Goal: Complete application form

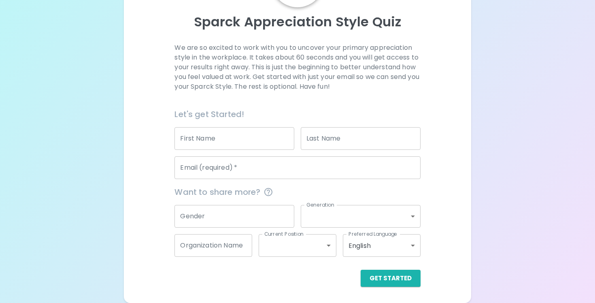
scroll to position [83, 0]
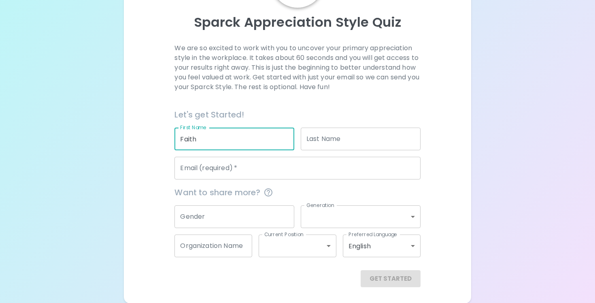
type input "Faith"
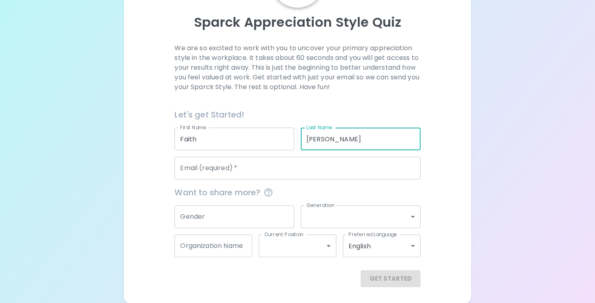
type input "[PERSON_NAME]"
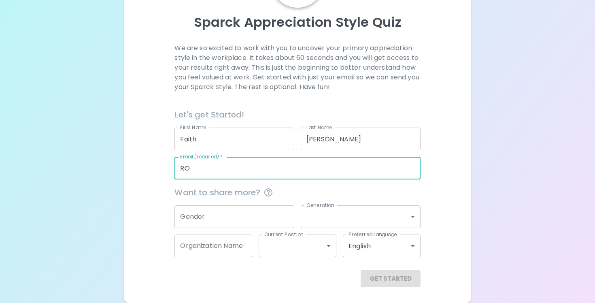
type input "R"
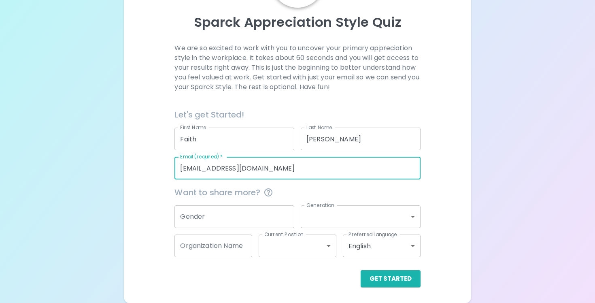
type input "[EMAIL_ADDRESS][DOMAIN_NAME]"
click at [256, 214] on input "Gender" at bounding box center [234, 216] width 120 height 23
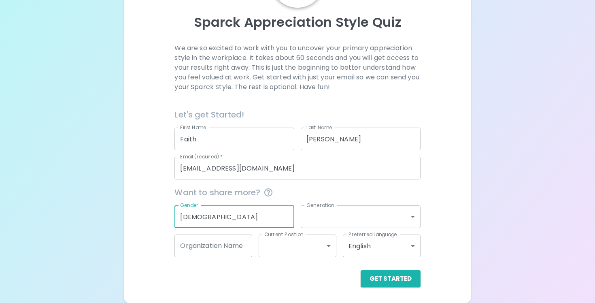
type input "[DEMOGRAPHIC_DATA]"
click at [328, 219] on body "Sparck Appreciation Style Quiz We are so excited to work with you to uncover yo…" at bounding box center [297, 110] width 595 height 386
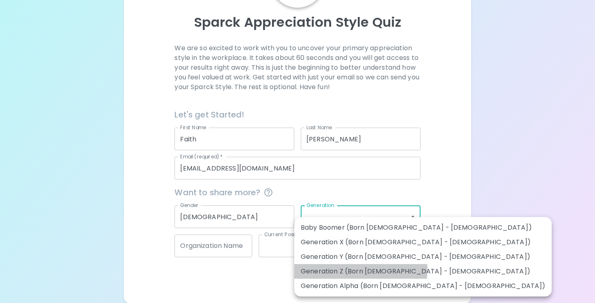
click at [340, 269] on li "Generation Z (Born [DEMOGRAPHIC_DATA] - [DEMOGRAPHIC_DATA])" at bounding box center [422, 271] width 257 height 15
type input "generation_z"
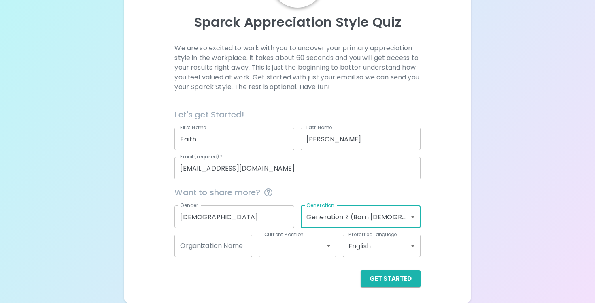
click at [314, 253] on body "Sparck Appreciation Style Quiz We are so excited to work with you to uncover yo…" at bounding box center [297, 110] width 595 height 386
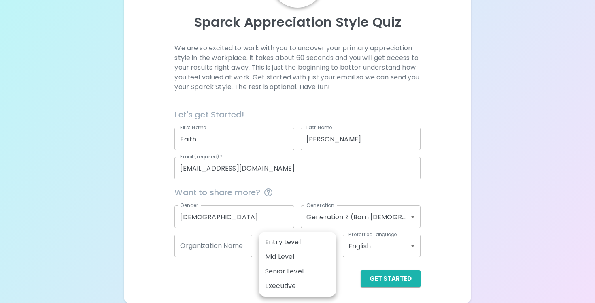
click at [303, 242] on li "Entry Level" at bounding box center [298, 242] width 78 height 15
type input "entry_level"
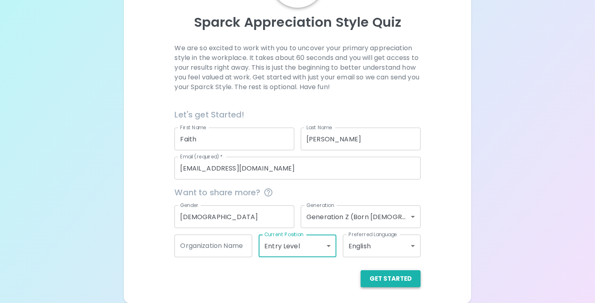
click at [395, 277] on button "Get Started" at bounding box center [391, 278] width 60 height 17
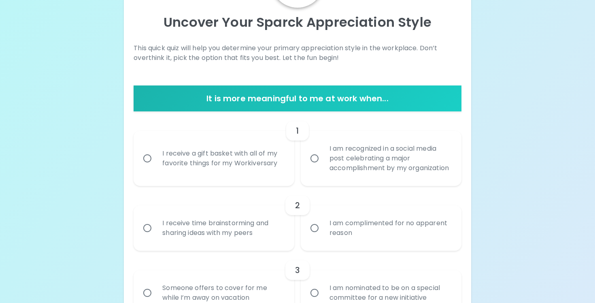
click at [249, 186] on label "I receive a gift basket with all of my favorite things for my Workiversary" at bounding box center [209, 158] width 161 height 55
click at [156, 167] on input "I receive a gift basket with all of my favorite things for my Workiversary" at bounding box center [147, 158] width 17 height 17
radio input "true"
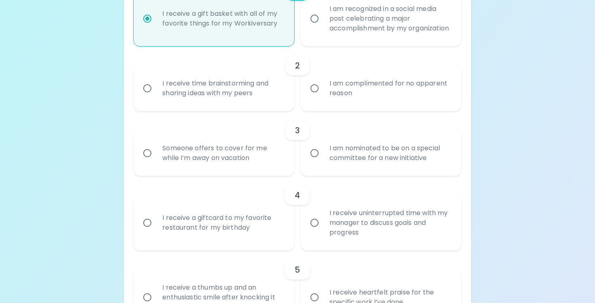
scroll to position [224, 0]
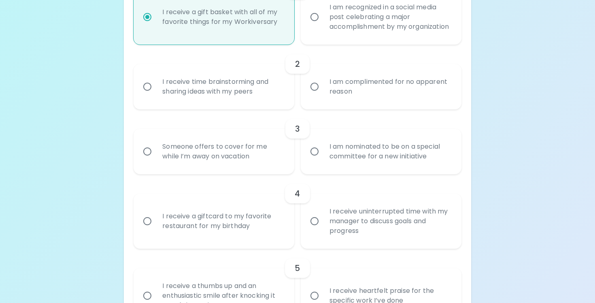
click at [240, 153] on div "Someone offers to cover for me while I’m away on vacation" at bounding box center [223, 151] width 134 height 39
click at [156, 153] on input "Someone offers to cover for me while I’m away on vacation" at bounding box center [147, 151] width 17 height 17
radio input "false"
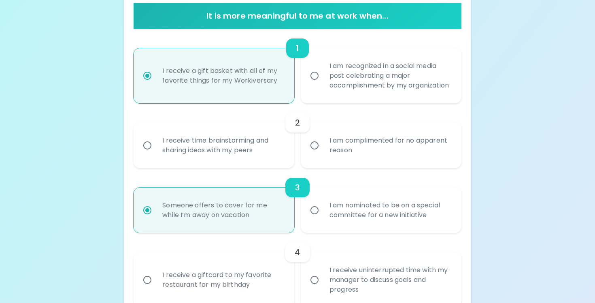
scroll to position [161, 0]
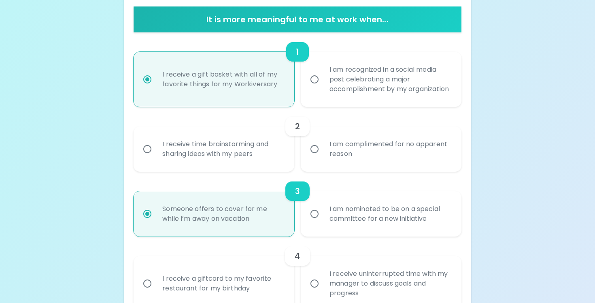
click at [331, 153] on div "I am complimented for no apparent reason" at bounding box center [390, 149] width 134 height 39
click at [323, 153] on input "I am complimented for no apparent reason" at bounding box center [314, 148] width 17 height 17
radio input "false"
radio input "true"
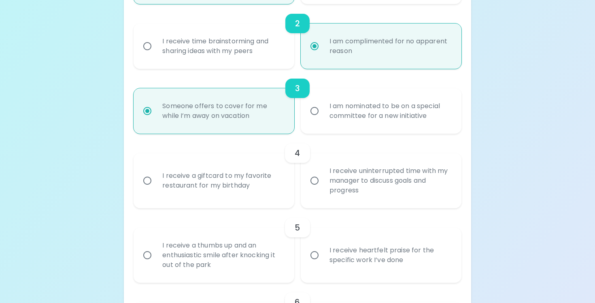
scroll to position [266, 0]
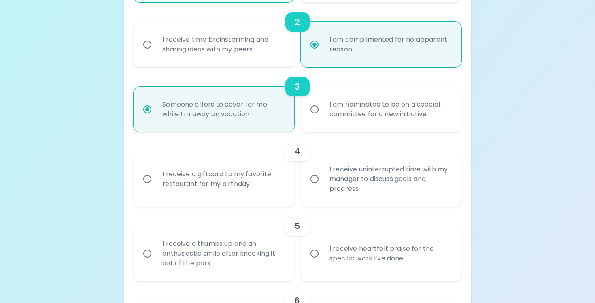
click at [268, 195] on div "I receive a giftcard to my favorite restaurant for my birthday" at bounding box center [223, 178] width 134 height 39
click at [156, 187] on input "I receive a giftcard to my favorite restaurant for my birthday" at bounding box center [147, 178] width 17 height 17
radio input "false"
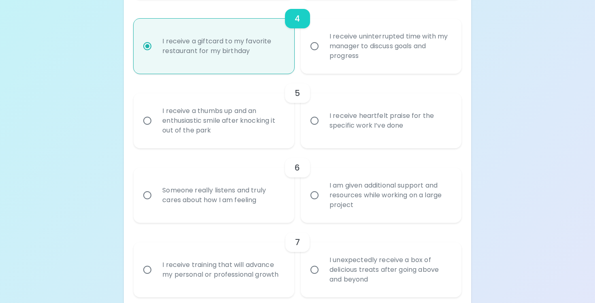
scroll to position [408, 0]
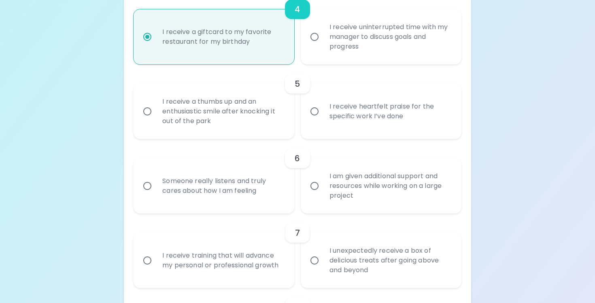
click at [268, 125] on div "I receive a thumbs up and an enthusiastic smile after knocking it out of the pa…" at bounding box center [223, 111] width 134 height 49
click at [156, 120] on input "I receive a thumbs up and an enthusiastic smile after knocking it out of the pa…" at bounding box center [147, 111] width 17 height 17
radio input "false"
radio input "true"
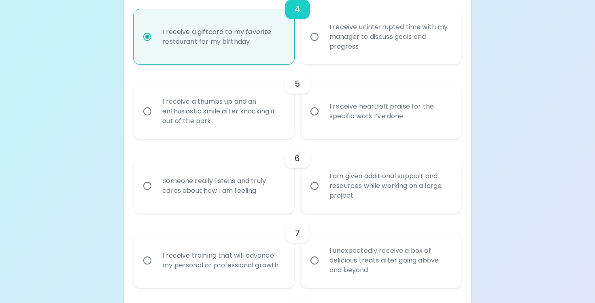
radio input "false"
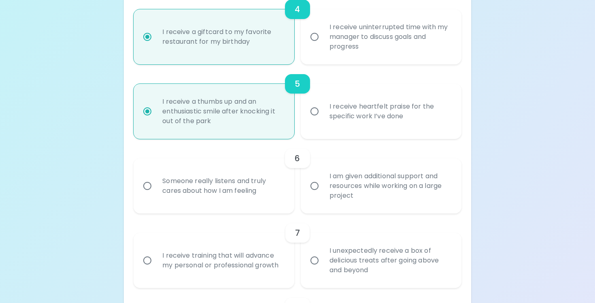
scroll to position [473, 0]
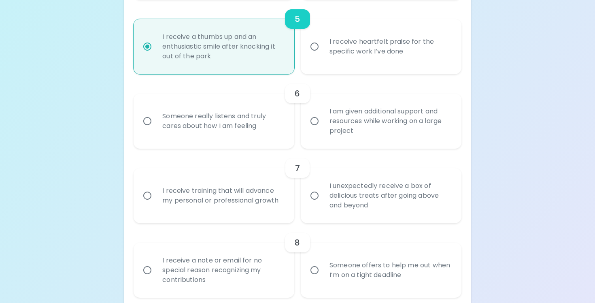
click at [378, 126] on div "I am given additional support and resources while working on a large project" at bounding box center [390, 121] width 134 height 49
click at [323, 126] on input "I am given additional support and resources while working on a large project" at bounding box center [314, 121] width 17 height 17
radio input "false"
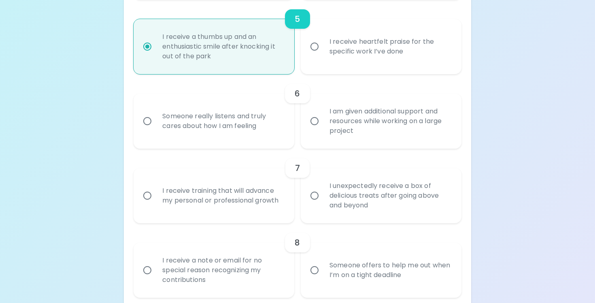
radio input "true"
radio input "false"
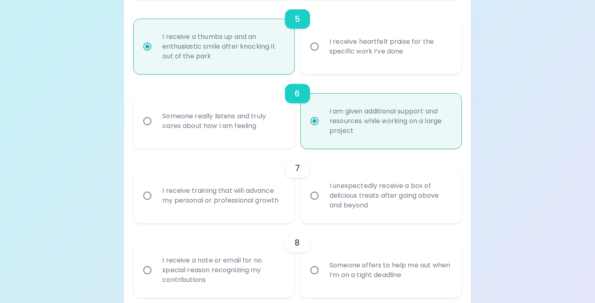
scroll to position [537, 0]
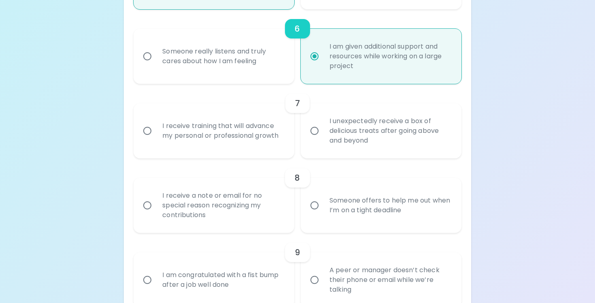
click at [263, 148] on div "I receive training that will advance my personal or professional growth" at bounding box center [223, 130] width 134 height 39
click at [156, 139] on input "I receive training that will advance my personal or professional growth" at bounding box center [147, 130] width 17 height 17
radio input "false"
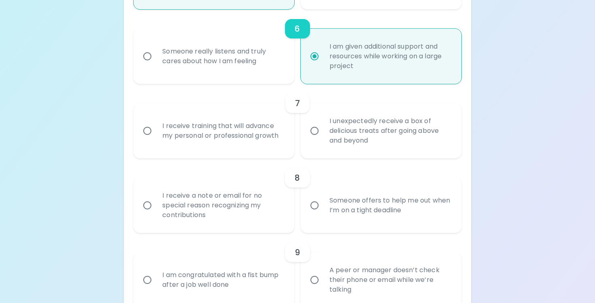
radio input "false"
radio input "true"
radio input "false"
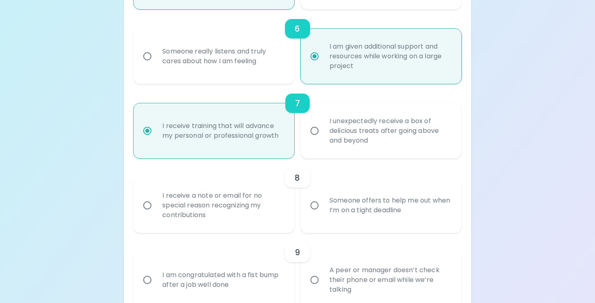
scroll to position [602, 0]
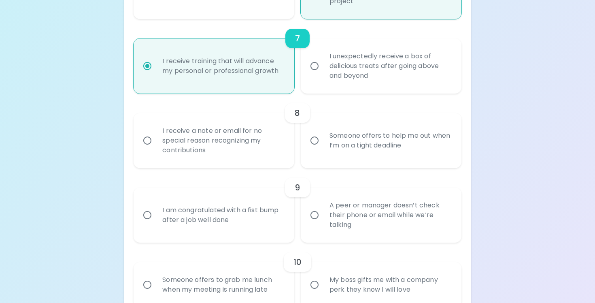
click at [348, 156] on div "Someone offers to help me out when I’m on a tight deadline" at bounding box center [390, 140] width 134 height 39
click at [323, 149] on input "Someone offers to help me out when I’m on a tight deadline" at bounding box center [314, 140] width 17 height 17
radio input "false"
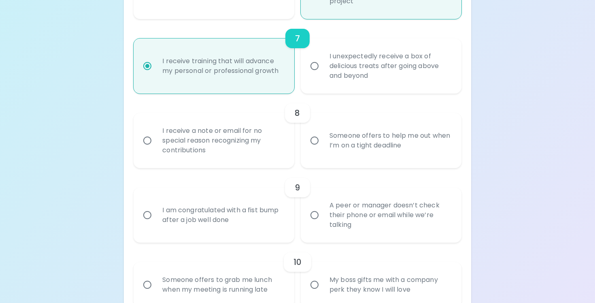
radio input "false"
radio input "true"
radio input "false"
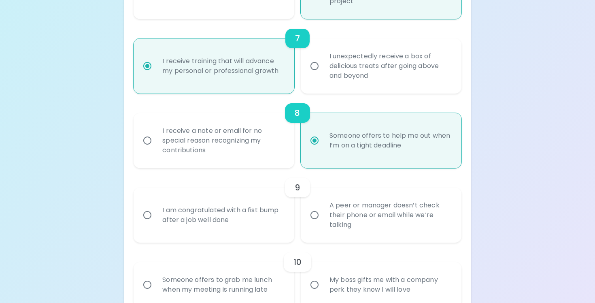
scroll to position [667, 0]
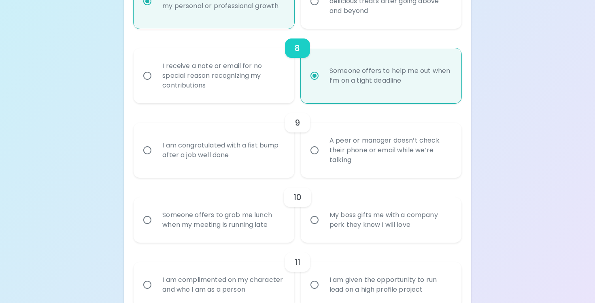
click at [355, 166] on div "A peer or manager doesn’t check their phone or email while we’re talking" at bounding box center [390, 150] width 134 height 49
click at [323, 159] on input "A peer or manager doesn’t check their phone or email while we’re talking" at bounding box center [314, 150] width 17 height 17
radio input "false"
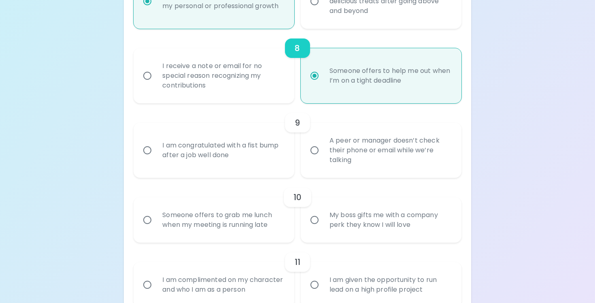
radio input "false"
radio input "true"
radio input "false"
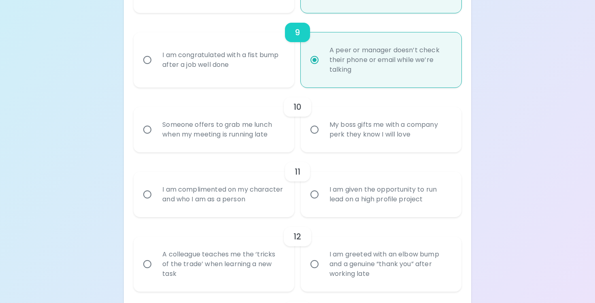
scroll to position [760, 0]
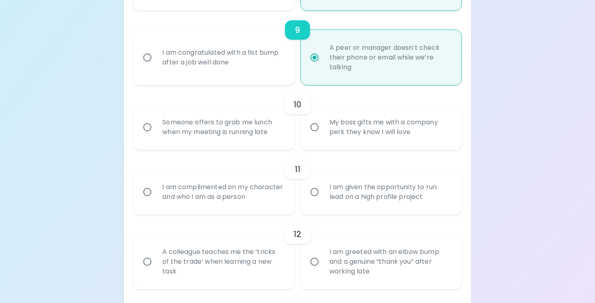
click at [367, 147] on div "My boss gifts me with a company perk they know I will love" at bounding box center [390, 127] width 134 height 39
click at [323, 136] on input "My boss gifts me with a company perk they know I will love" at bounding box center [314, 127] width 17 height 17
radio input "false"
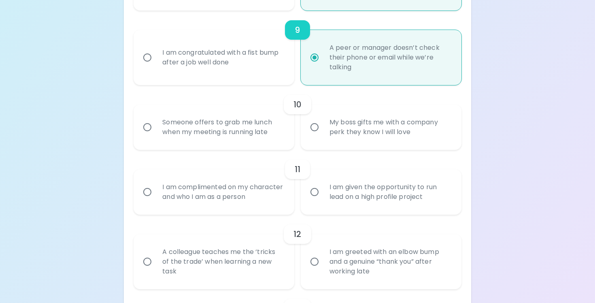
radio input "false"
radio input "true"
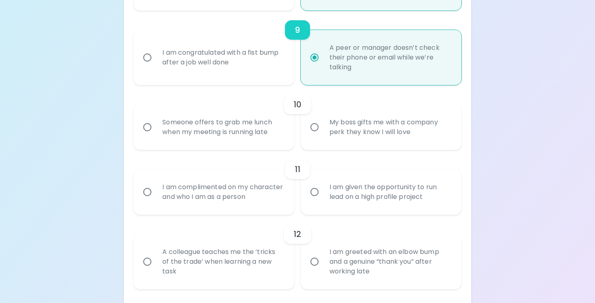
radio input "false"
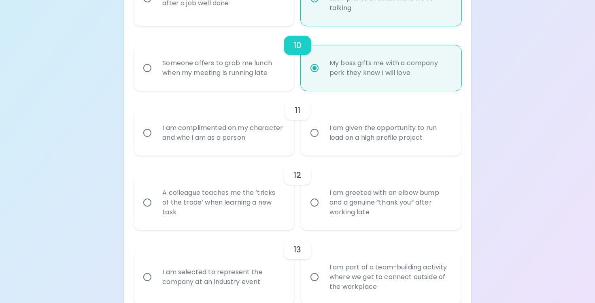
scroll to position [824, 0]
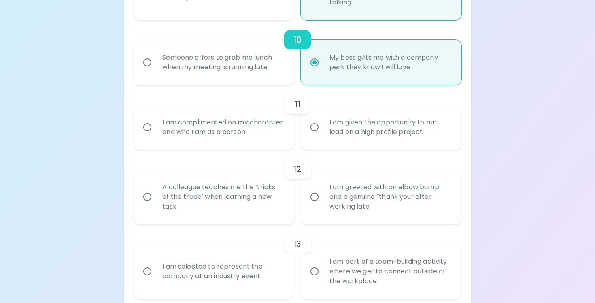
click at [229, 144] on div "I am complimented on my character and who I am as a person" at bounding box center [223, 127] width 134 height 39
click at [156, 136] on input "I am complimented on my character and who I am as a person" at bounding box center [147, 127] width 17 height 17
radio input "false"
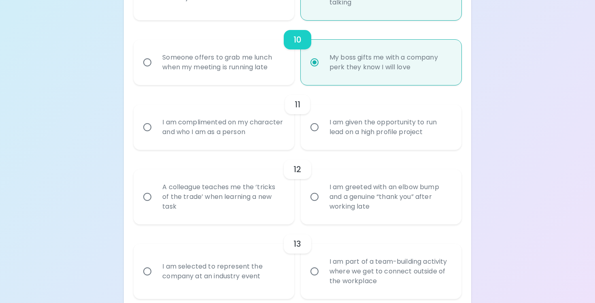
radio input "false"
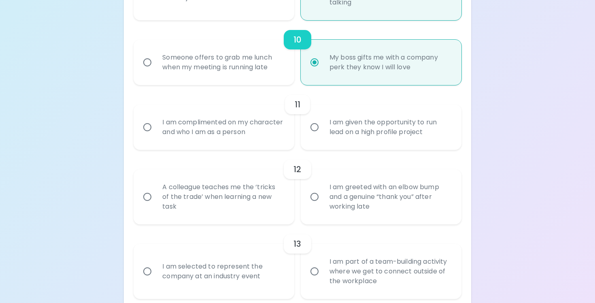
radio input "true"
radio input "false"
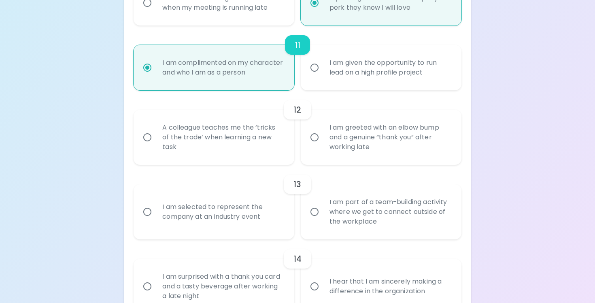
scroll to position [889, 0]
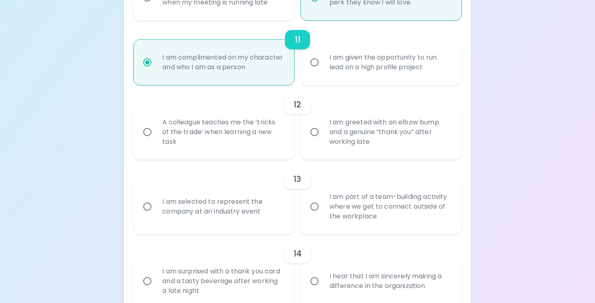
click at [229, 144] on div "A colleague teaches me the ‘tricks of the trade’ when learning a new task" at bounding box center [223, 132] width 134 height 49
click at [156, 140] on input "A colleague teaches me the ‘tricks of the trade’ when learning a new task" at bounding box center [147, 131] width 17 height 17
radio input "false"
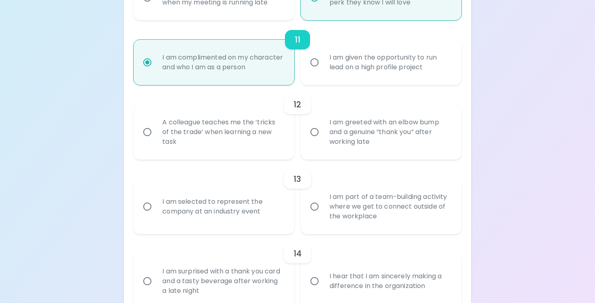
radio input "false"
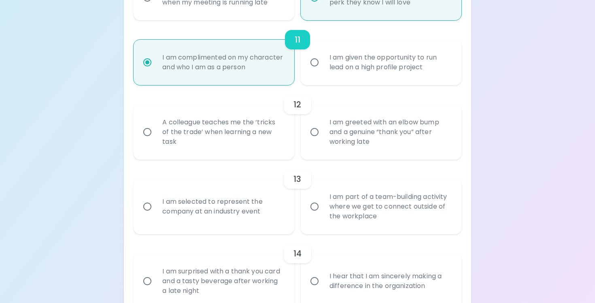
radio input "false"
radio input "true"
radio input "false"
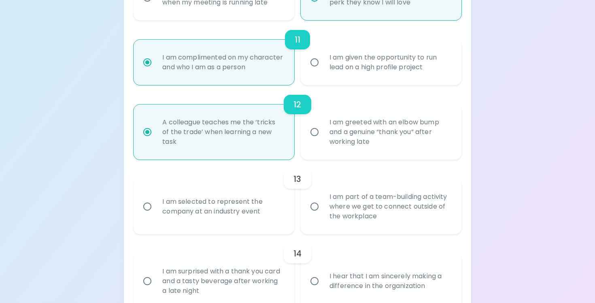
scroll to position [954, 0]
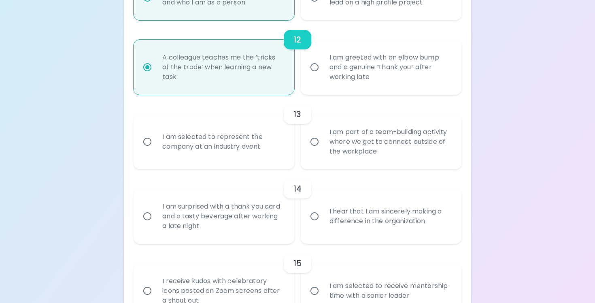
click at [355, 141] on div "I am part of a team-building activity where we get to connect outside of the wo…" at bounding box center [390, 141] width 134 height 49
click at [323, 141] on input "I am part of a team-building activity where we get to connect outside of the wo…" at bounding box center [314, 141] width 17 height 17
radio input "false"
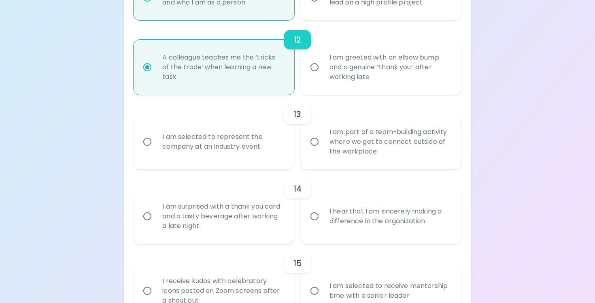
radio input "false"
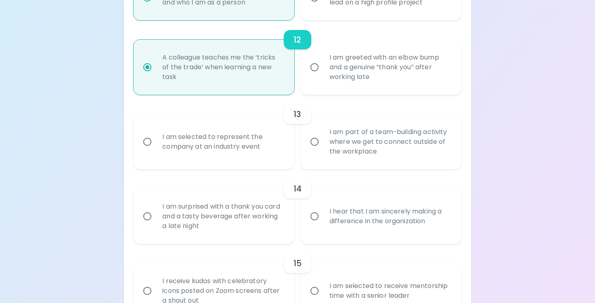
radio input "false"
radio input "true"
radio input "false"
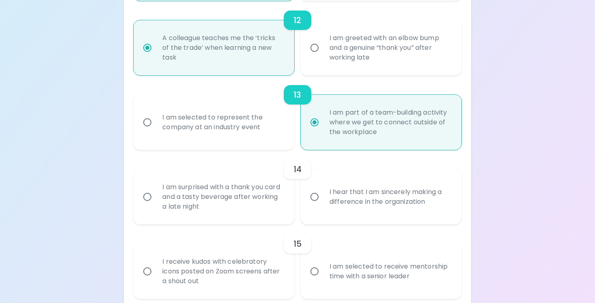
scroll to position [1018, 0]
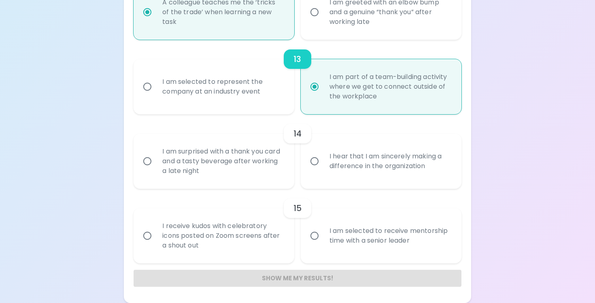
click at [355, 163] on div "I hear that I am sincerely making a difference in the organization" at bounding box center [390, 161] width 134 height 39
click at [323, 163] on input "I hear that I am sincerely making a difference in the organization" at bounding box center [314, 161] width 17 height 17
radio input "false"
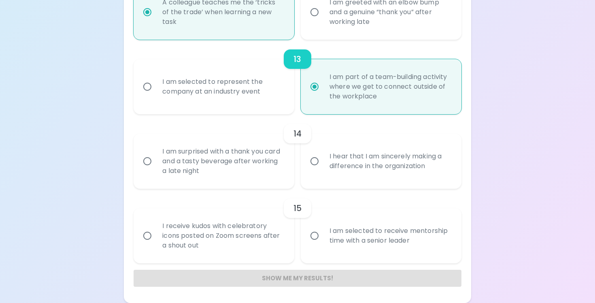
radio input "false"
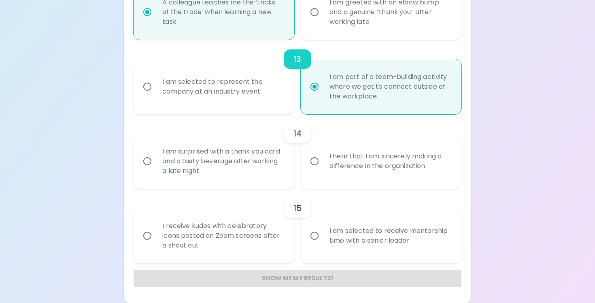
radio input "false"
radio input "true"
radio input "false"
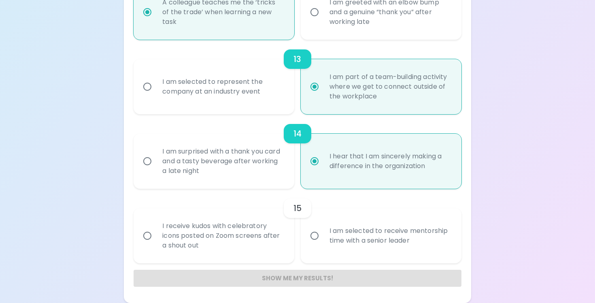
click at [328, 248] on div "I am selected to receive mentorship time with a senior leader" at bounding box center [390, 235] width 134 height 39
click at [323, 244] on input "I am selected to receive mentorship time with a senior leader" at bounding box center [314, 235] width 17 height 17
radio input "false"
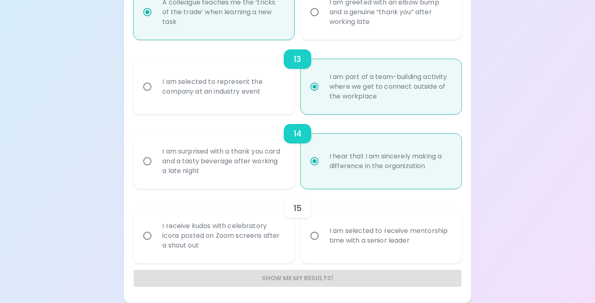
radio input "false"
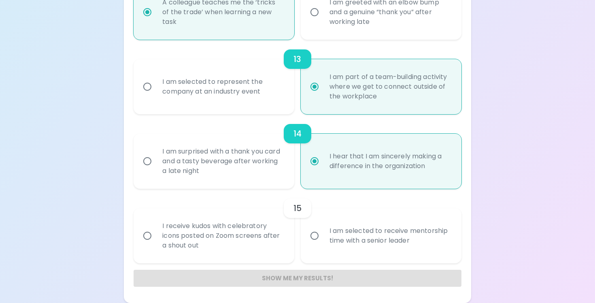
radio input "false"
radio input "true"
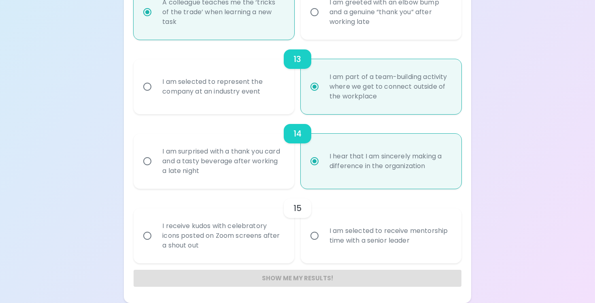
radio input "false"
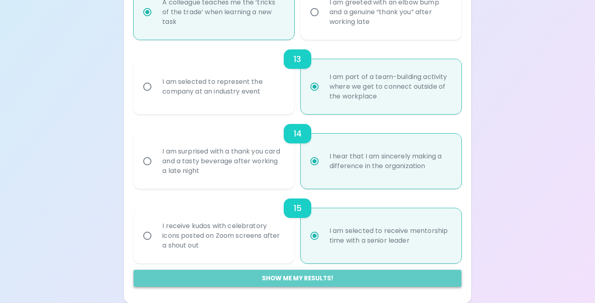
click at [248, 276] on button "Show me my results!" at bounding box center [298, 278] width 328 height 17
radio input "false"
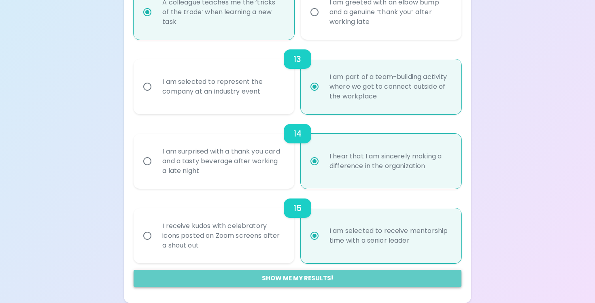
radio input "false"
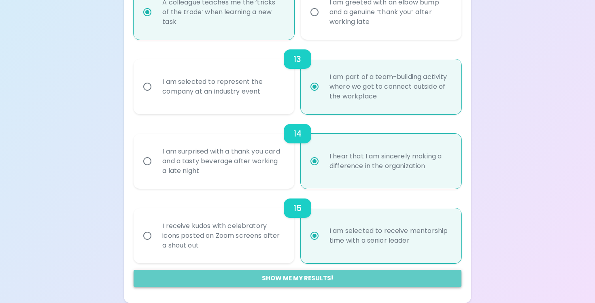
radio input "false"
radio input "true"
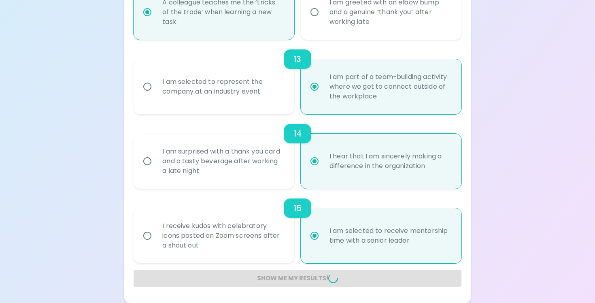
radio input "false"
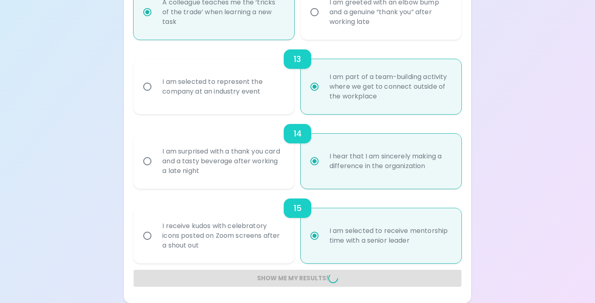
radio input "false"
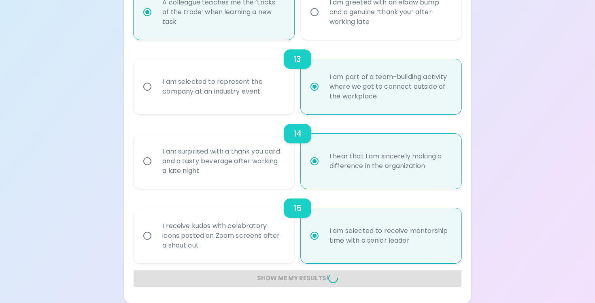
radio input "false"
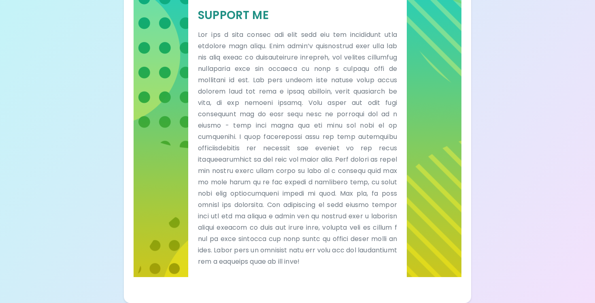
scroll to position [218, 0]
